Goal: Check status: Check status

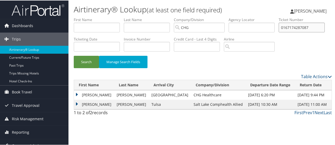
click at [279, 32] on input "0167174287087" at bounding box center [302, 27] width 46 height 10
paste input "06727987430"
type input "0067279874307"
click at [87, 68] on button "Search" at bounding box center [86, 61] width 25 height 12
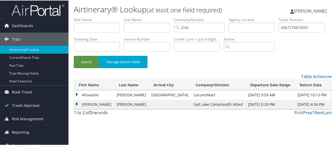
click at [79, 99] on td "Ahseante" at bounding box center [94, 94] width 40 height 9
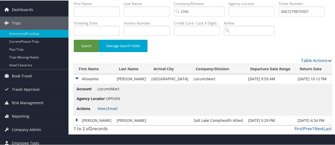
scroll to position [24, 0]
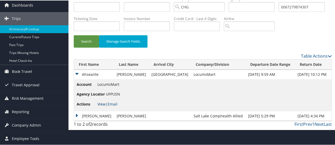
click at [104, 106] on link "View" at bounding box center [102, 103] width 8 height 5
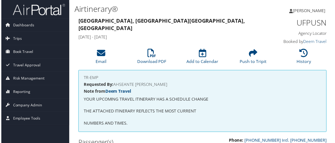
scroll to position [423, 0]
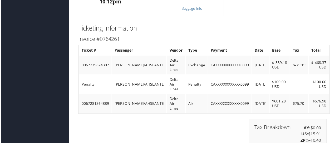
click at [93, 102] on td "0067281364889" at bounding box center [95, 104] width 33 height 19
copy td "0067281364889"
click at [100, 72] on td "0067279874307" at bounding box center [95, 65] width 33 height 19
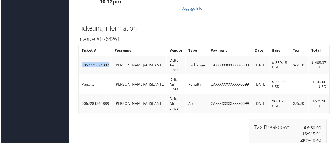
copy td "0067279874307"
